Goal: Use online tool/utility: Utilize a website feature to perform a specific function

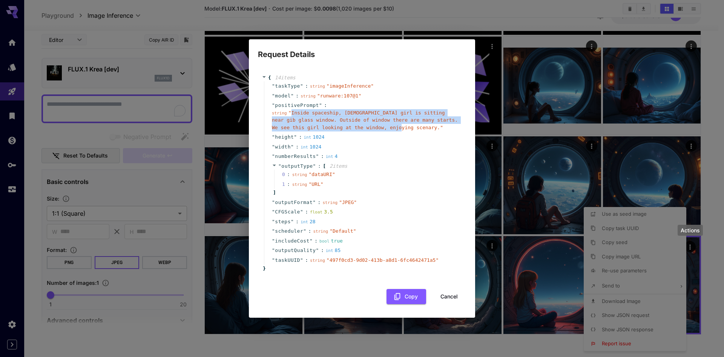
click at [451, 298] on button "Cancel" at bounding box center [449, 296] width 34 height 15
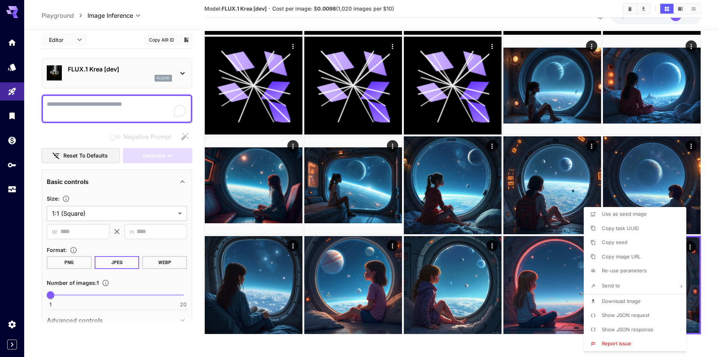
drag, startPoint x: 340, startPoint y: 195, endPoint x: 324, endPoint y: 186, distance: 18.6
click at [324, 186] on div at bounding box center [362, 178] width 724 height 357
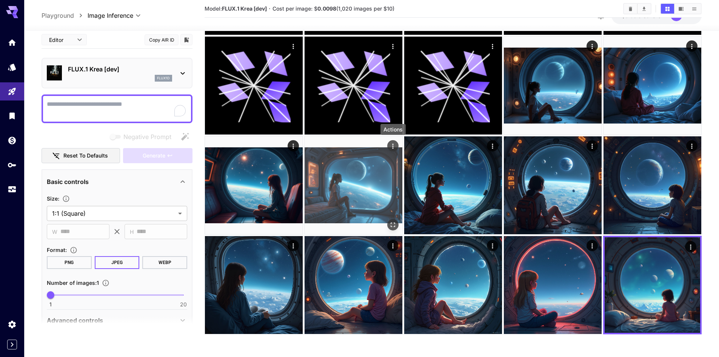
click at [394, 143] on icon "Actions" at bounding box center [393, 146] width 8 height 8
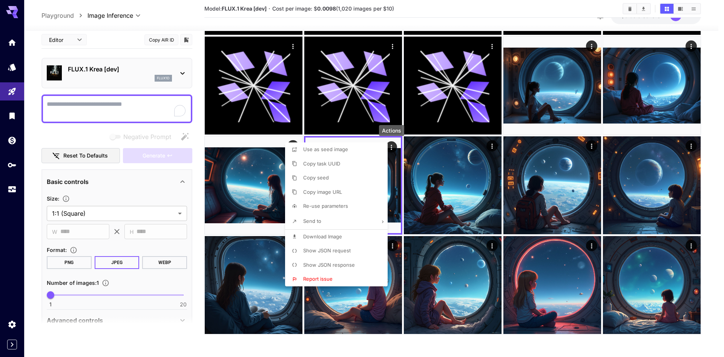
click at [343, 249] on span "Show JSON request" at bounding box center [327, 250] width 48 height 6
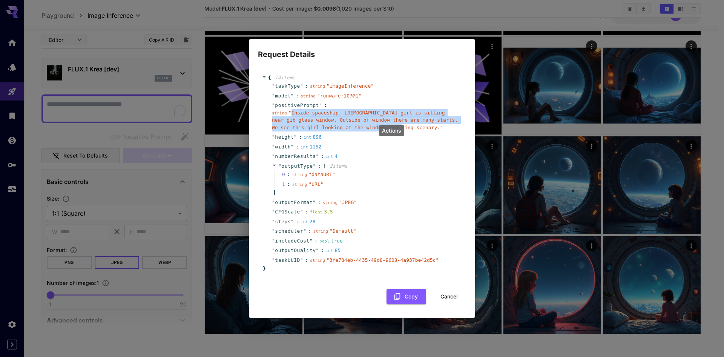
drag, startPoint x: 350, startPoint y: 128, endPoint x: 290, endPoint y: 114, distance: 62.0
click at [290, 114] on span "" Inside spaceship, [DEMOGRAPHIC_DATA] girl is sitting near gib glass window. O…" at bounding box center [365, 120] width 186 height 20
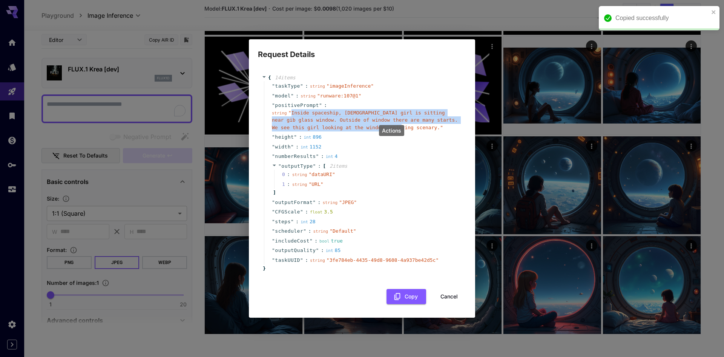
copy span "Inside spaceship, [DEMOGRAPHIC_DATA] girl is sitting near gib glass window. Out…"
